Goal: Navigation & Orientation: Find specific page/section

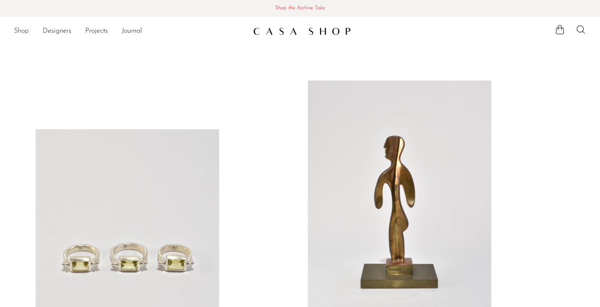
click at [22, 33] on link "Shop" at bounding box center [21, 31] width 15 height 11
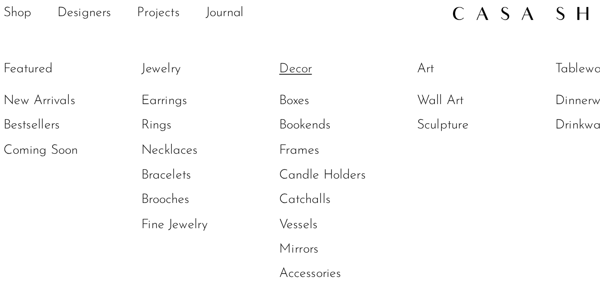
click at [161, 56] on link "Decor" at bounding box center [193, 61] width 65 height 10
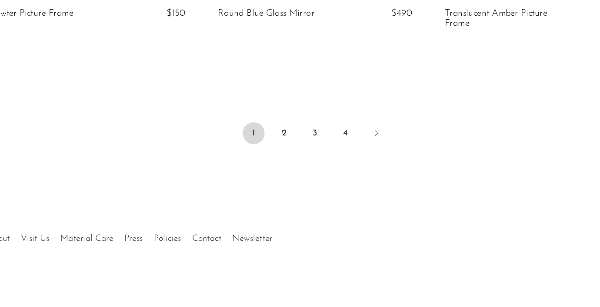
scroll to position [3051, 0]
click at [267, 160] on link "2" at bounding box center [275, 168] width 17 height 17
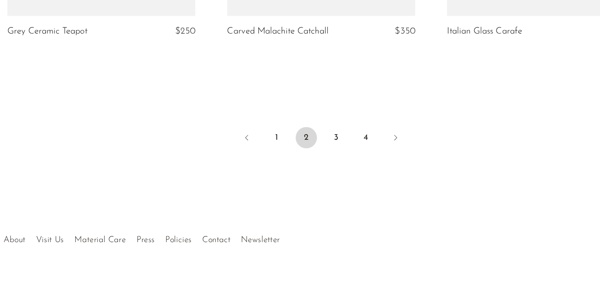
scroll to position [3036, 0]
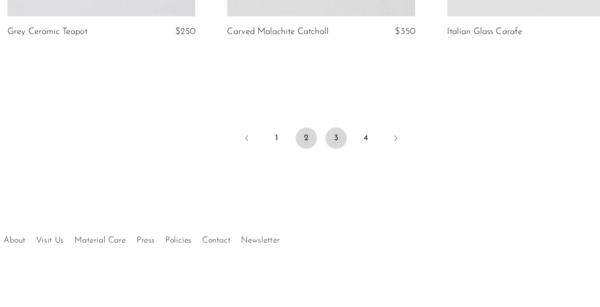
click at [303, 160] on link "3" at bounding box center [311, 168] width 17 height 17
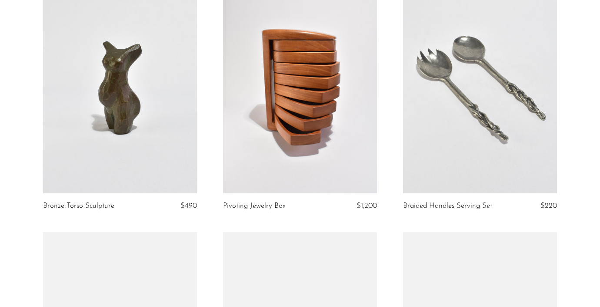
scroll to position [896, 0]
